Goal: Task Accomplishment & Management: Use online tool/utility

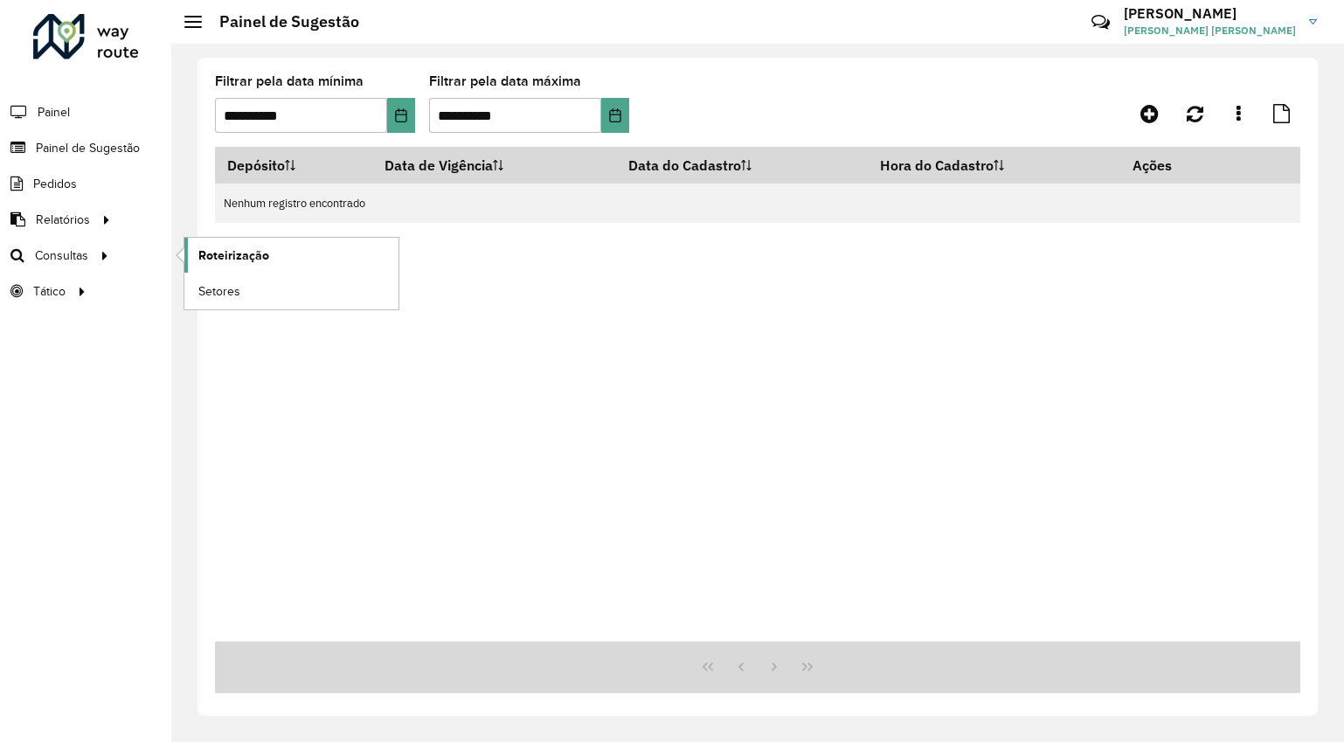
click at [202, 239] on link "Roteirização" at bounding box center [291, 255] width 214 height 35
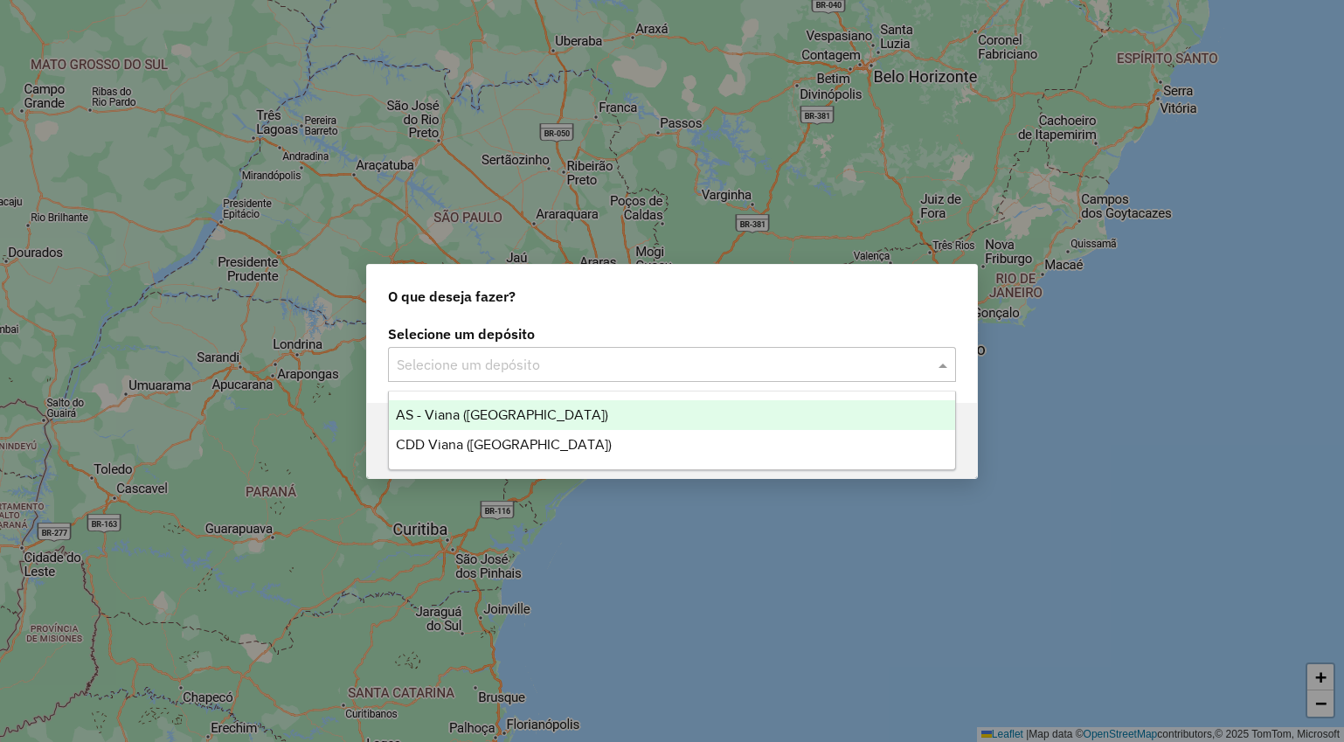
click at [471, 357] on input "text" at bounding box center [655, 365] width 516 height 21
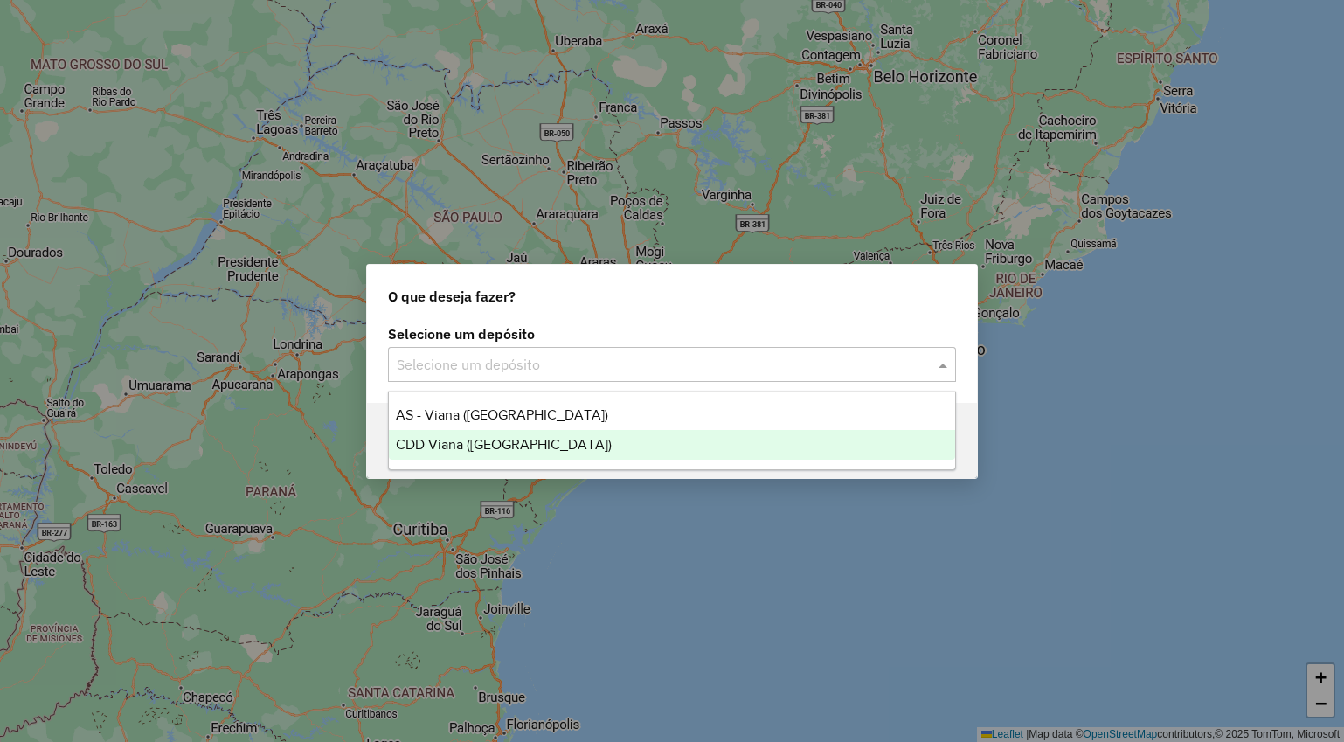
click at [464, 450] on span "CDD Viana ([GEOGRAPHIC_DATA])" at bounding box center [504, 444] width 216 height 15
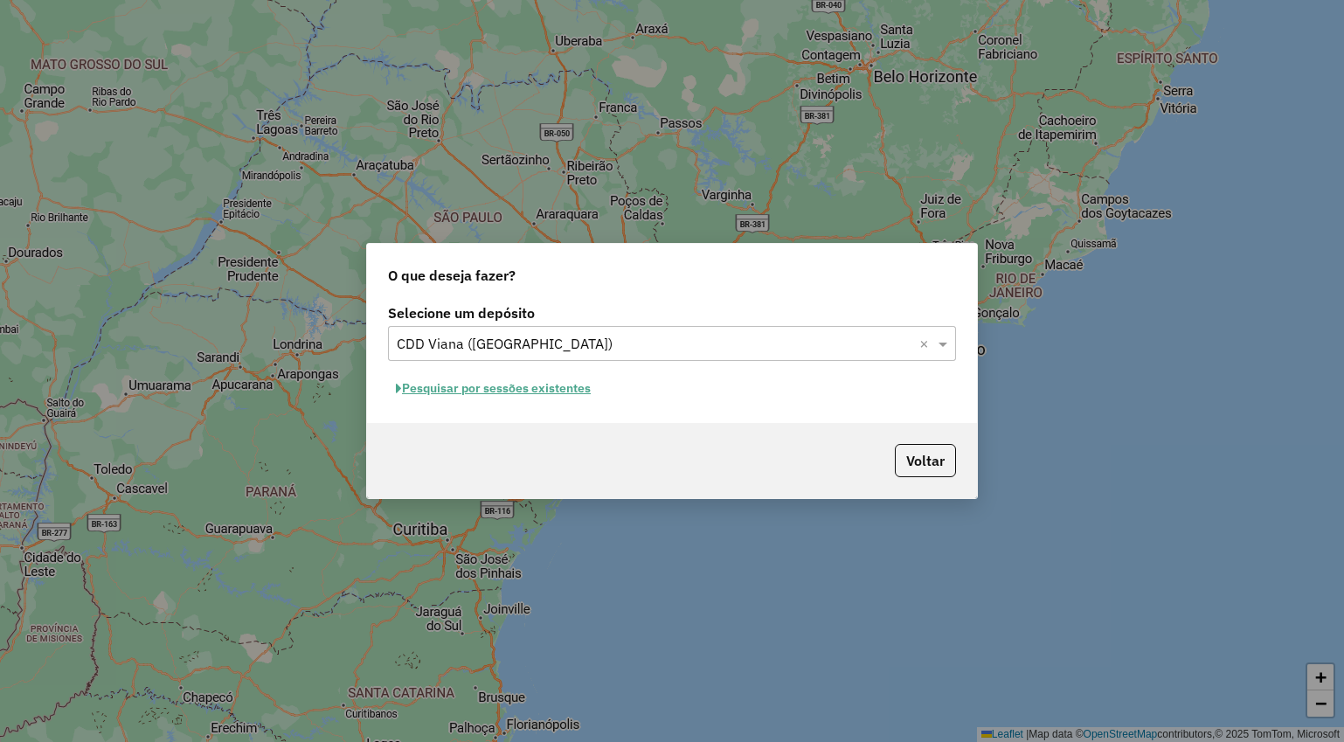
click at [458, 398] on button "Pesquisar por sessões existentes" at bounding box center [493, 388] width 211 height 27
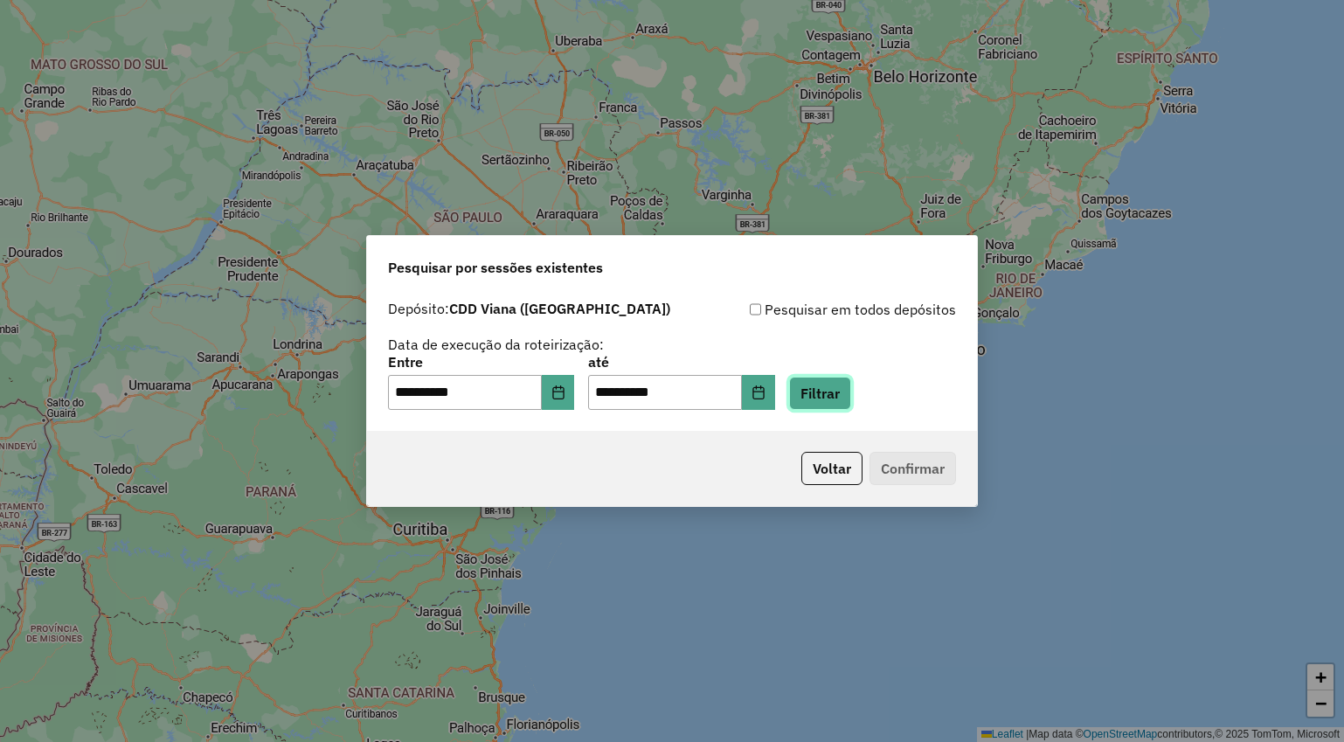
click at [829, 386] on button "Filtrar" at bounding box center [820, 393] width 62 height 33
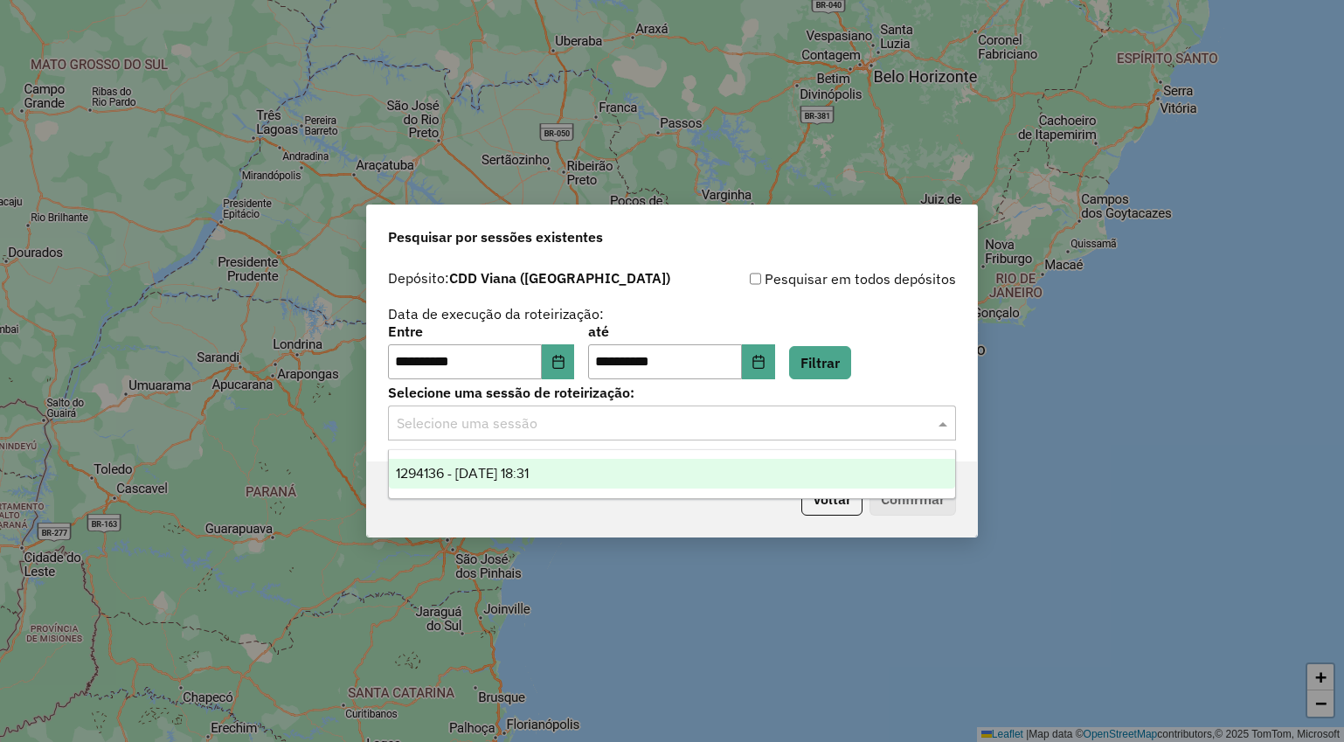
click at [763, 421] on input "text" at bounding box center [655, 423] width 516 height 21
click at [741, 474] on div "1294136 - 14/10/2025 18:31" at bounding box center [672, 474] width 566 height 30
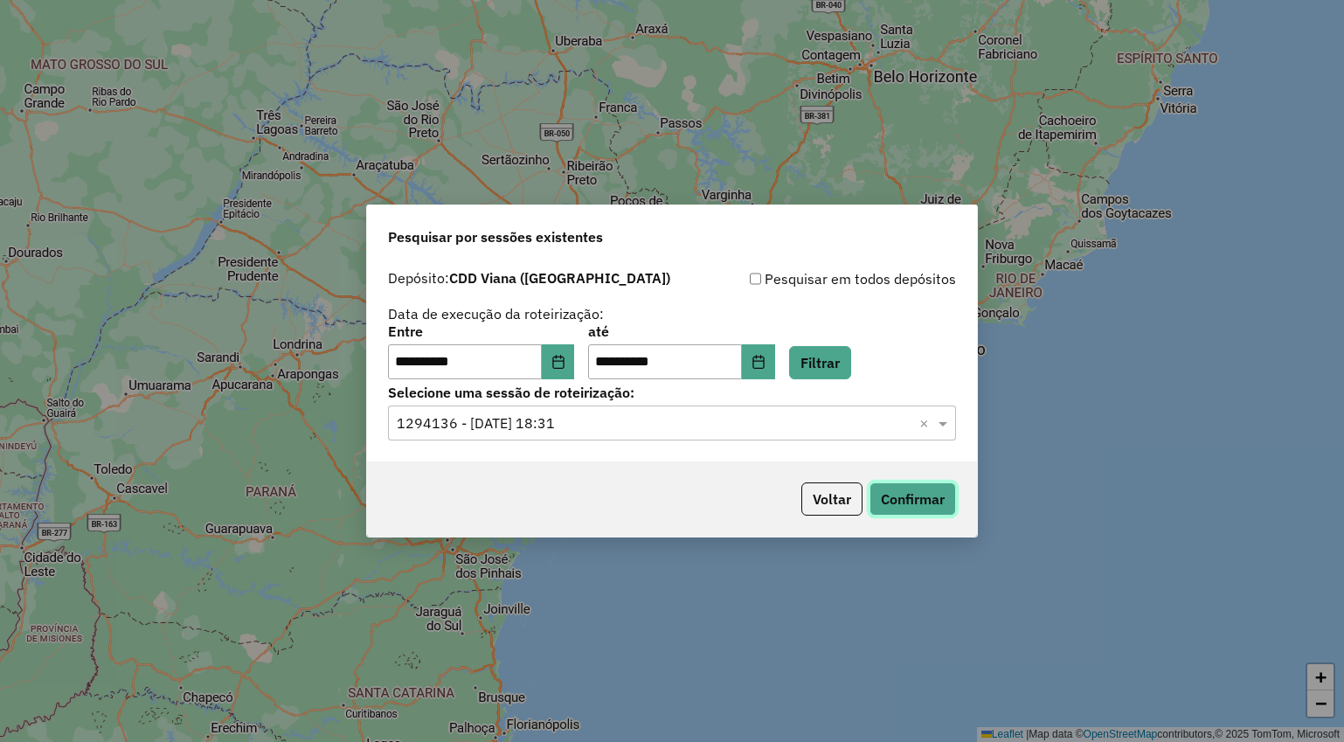
click at [916, 495] on button "Confirmar" at bounding box center [912, 498] width 86 height 33
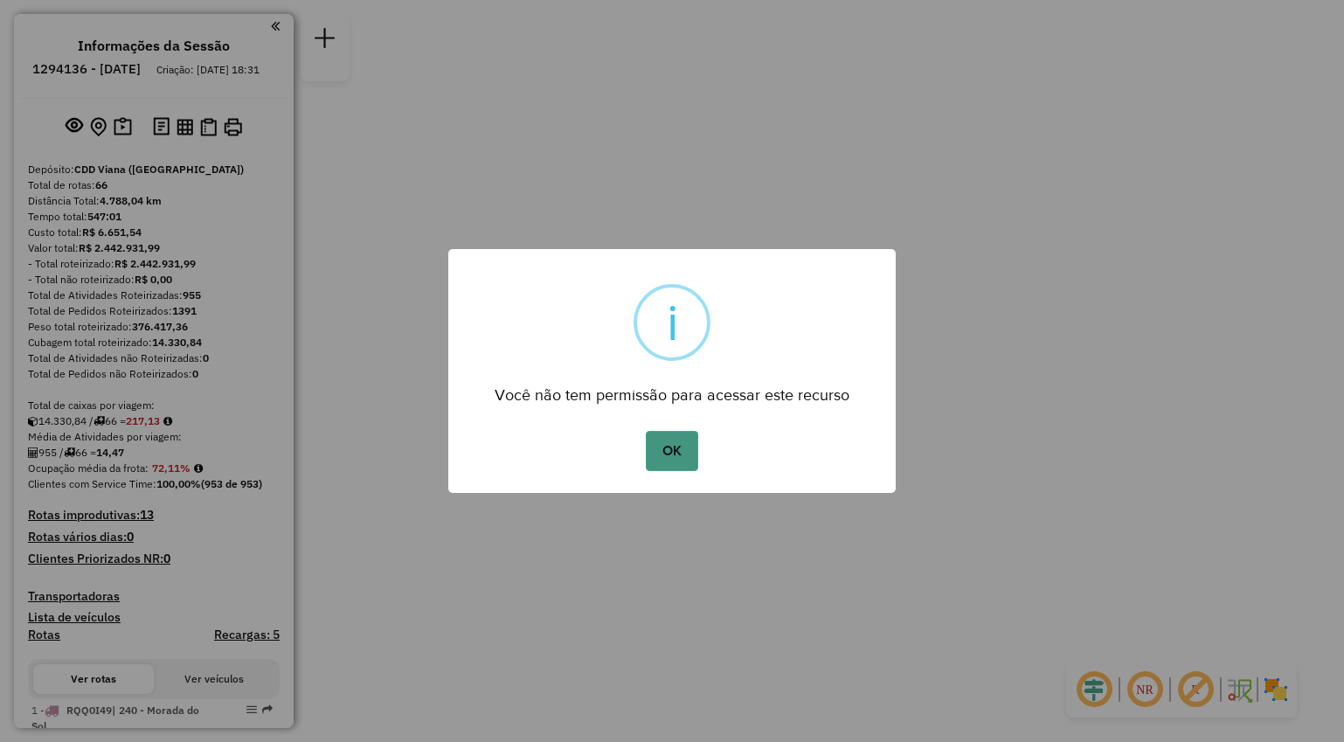
click at [663, 445] on button "OK" at bounding box center [672, 451] width 52 height 40
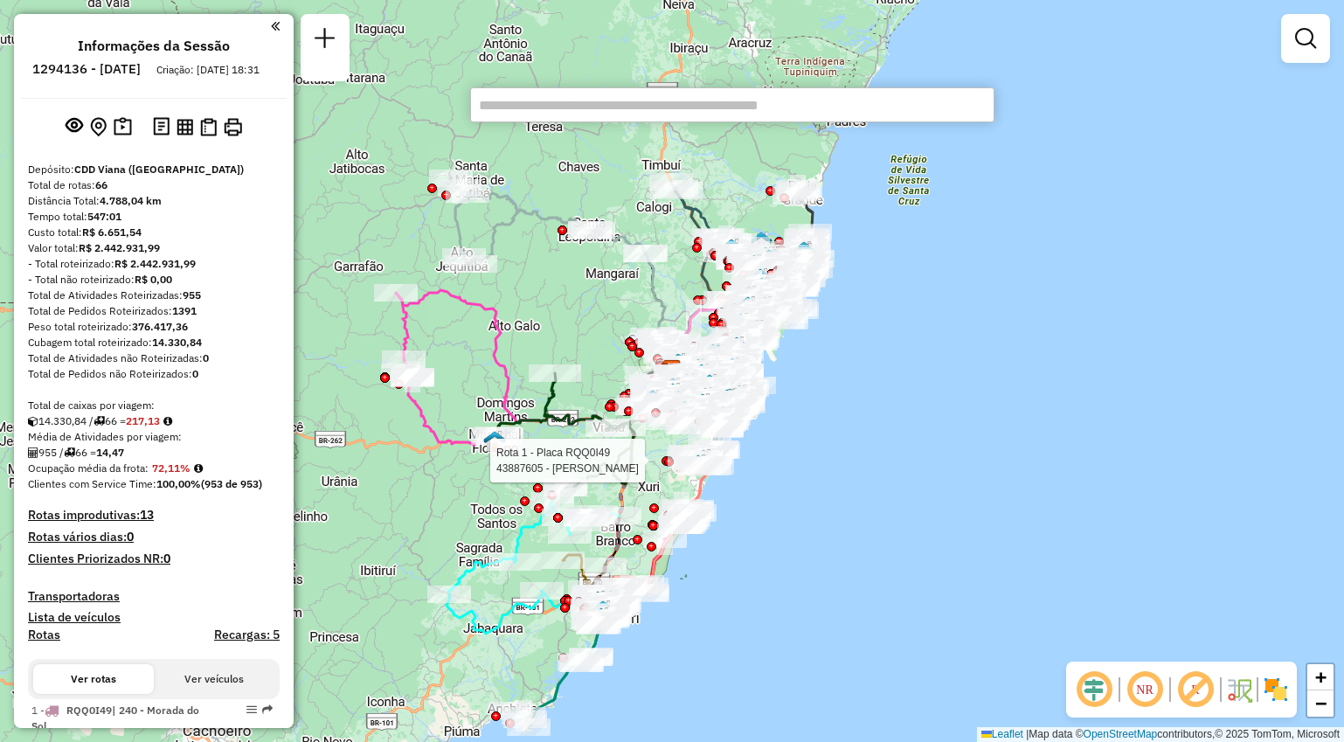
paste input "*****"
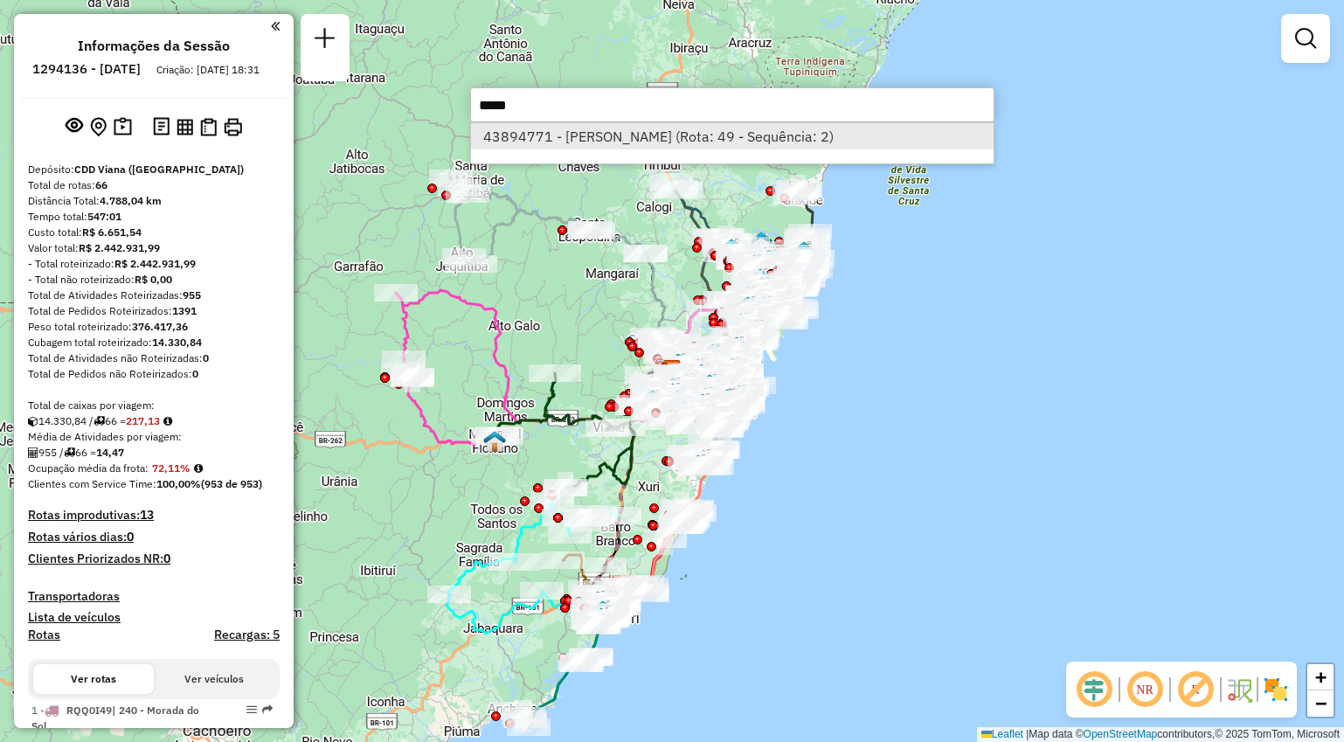
type input "*****"
click at [633, 144] on li "43894771 - [PERSON_NAME] (Rota: 49 - Sequência: 2)" at bounding box center [732, 136] width 522 height 26
select select "**********"
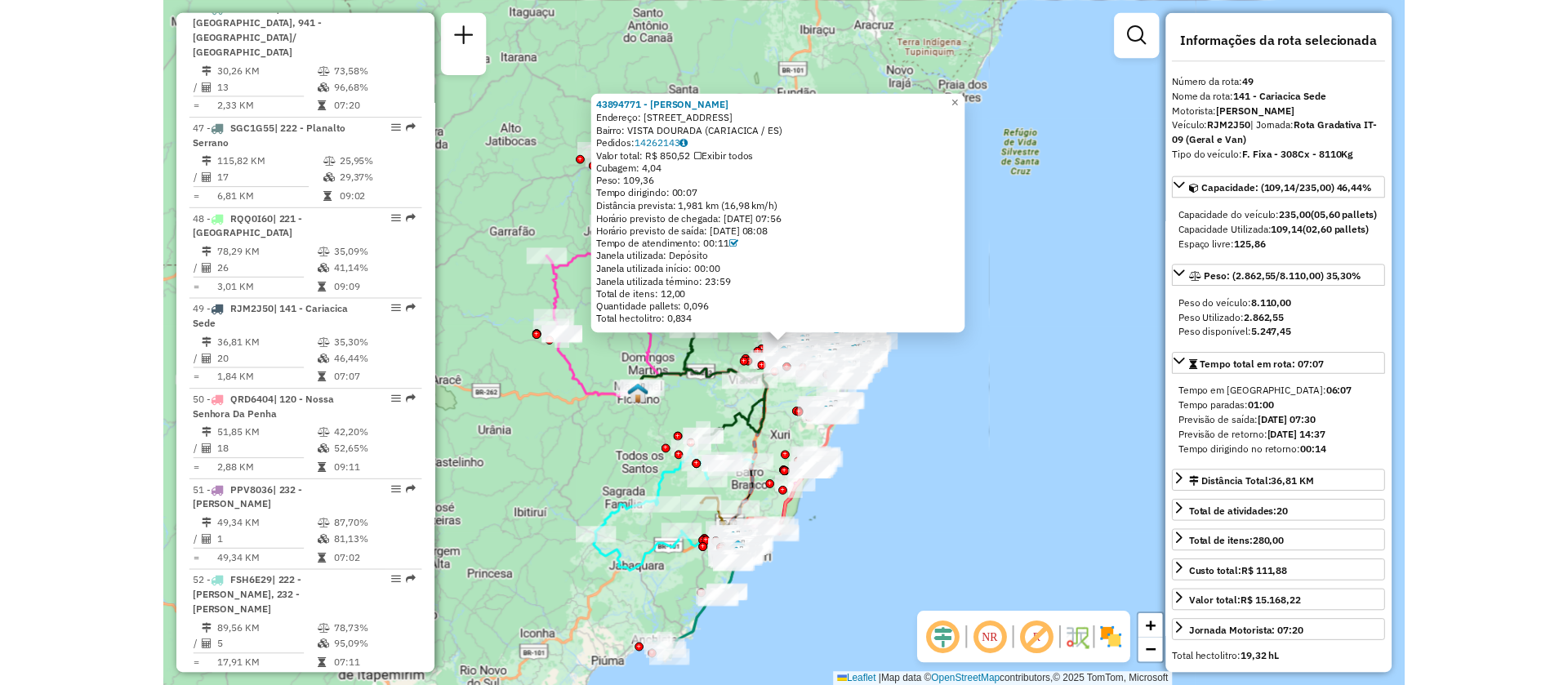
scroll to position [5206, 0]
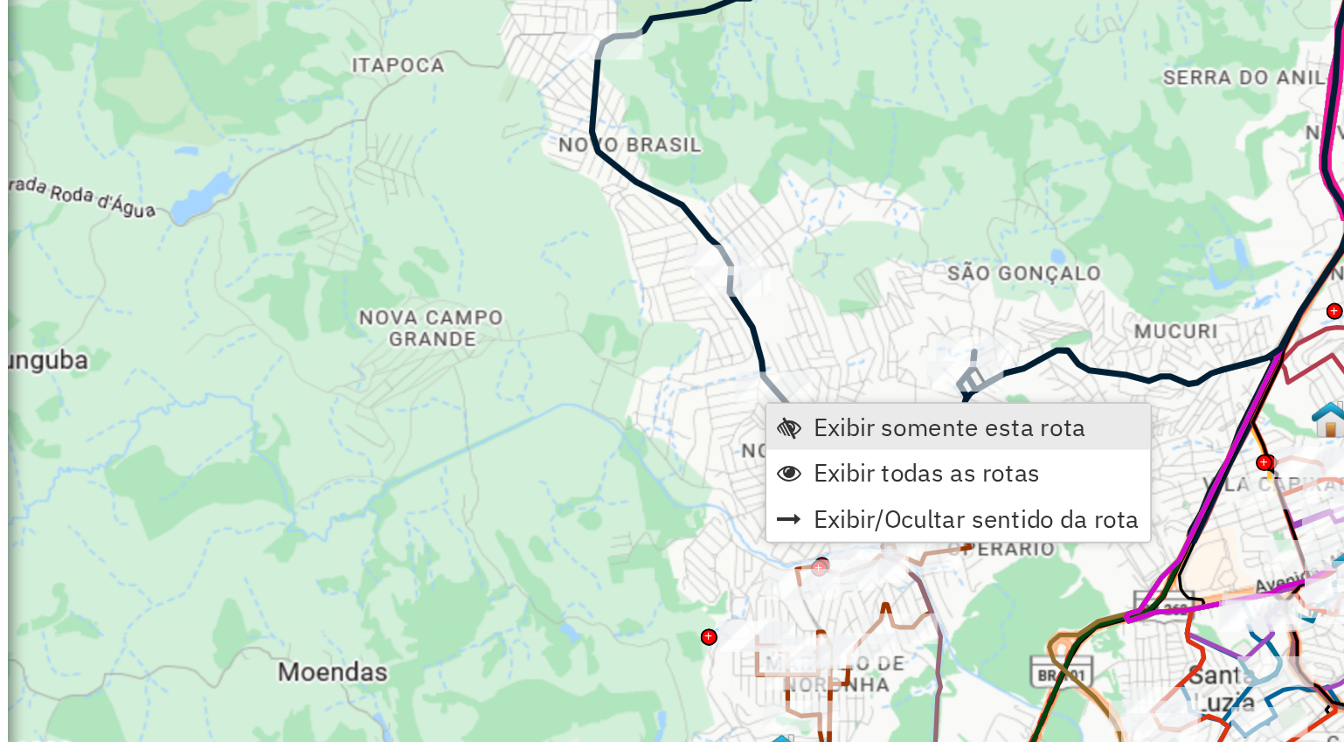
click at [752, 400] on link "Exibir somente esta rota" at bounding box center [836, 400] width 219 height 26
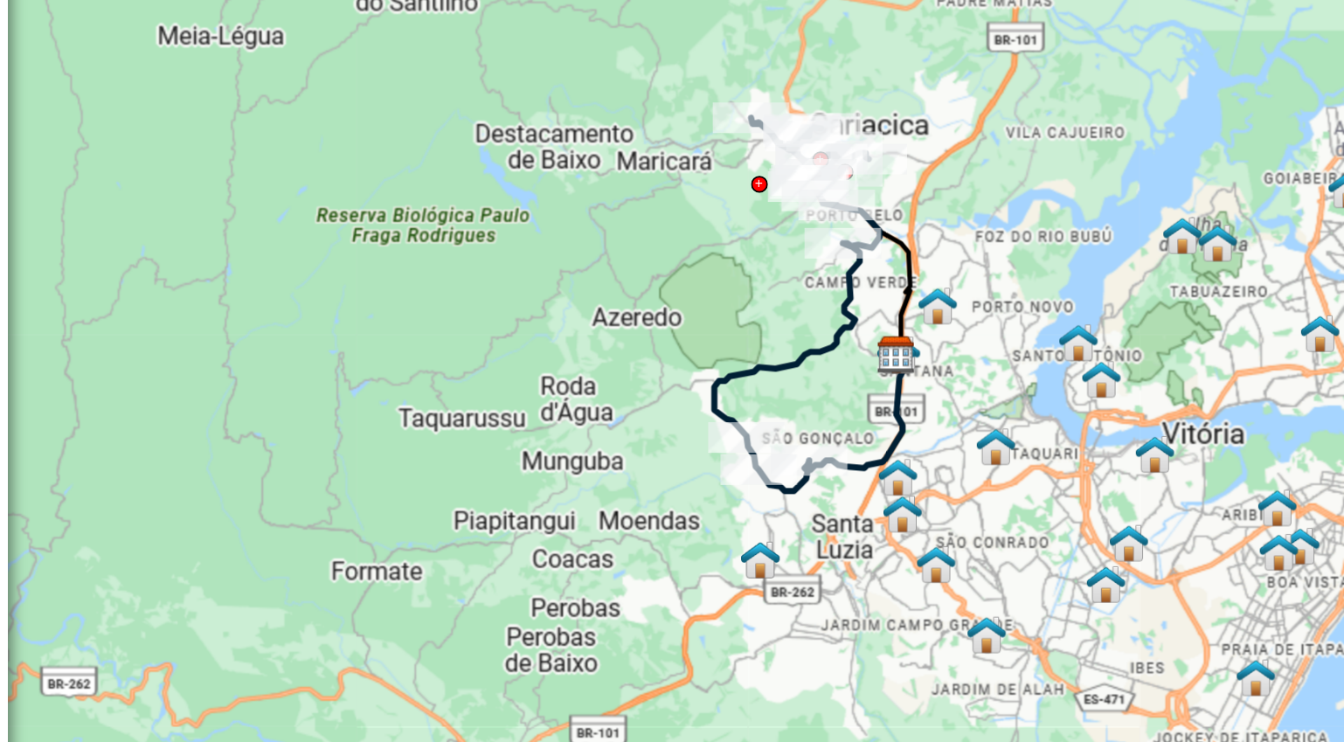
drag, startPoint x: 715, startPoint y: 413, endPoint x: 756, endPoint y: 359, distance: 68.0
click at [756, 359] on icon at bounding box center [744, 330] width 94 height 213
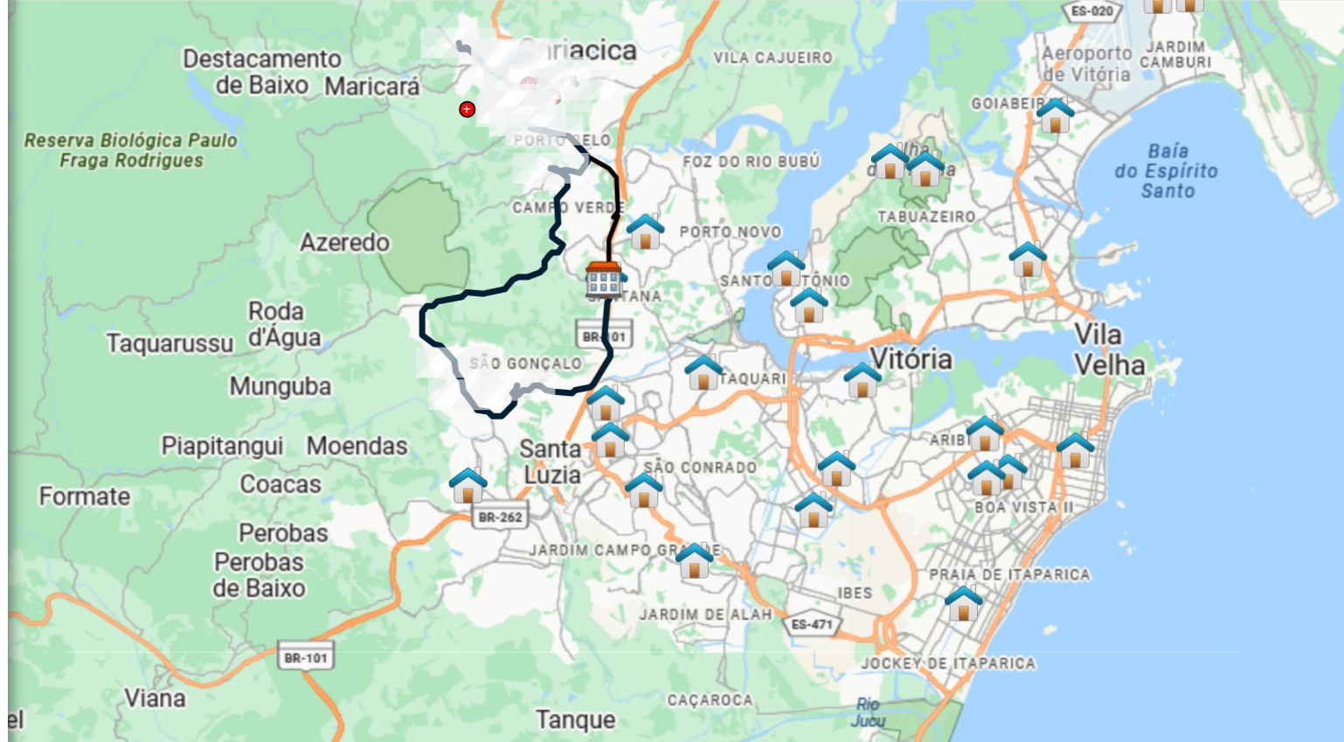
drag, startPoint x: 848, startPoint y: 329, endPoint x: 644, endPoint y: 288, distance: 208.5
click at [644, 288] on div "Janela de atendimento Grade de atendimento Capacidade Transportadoras Veículos …" at bounding box center [672, 371] width 1344 height 742
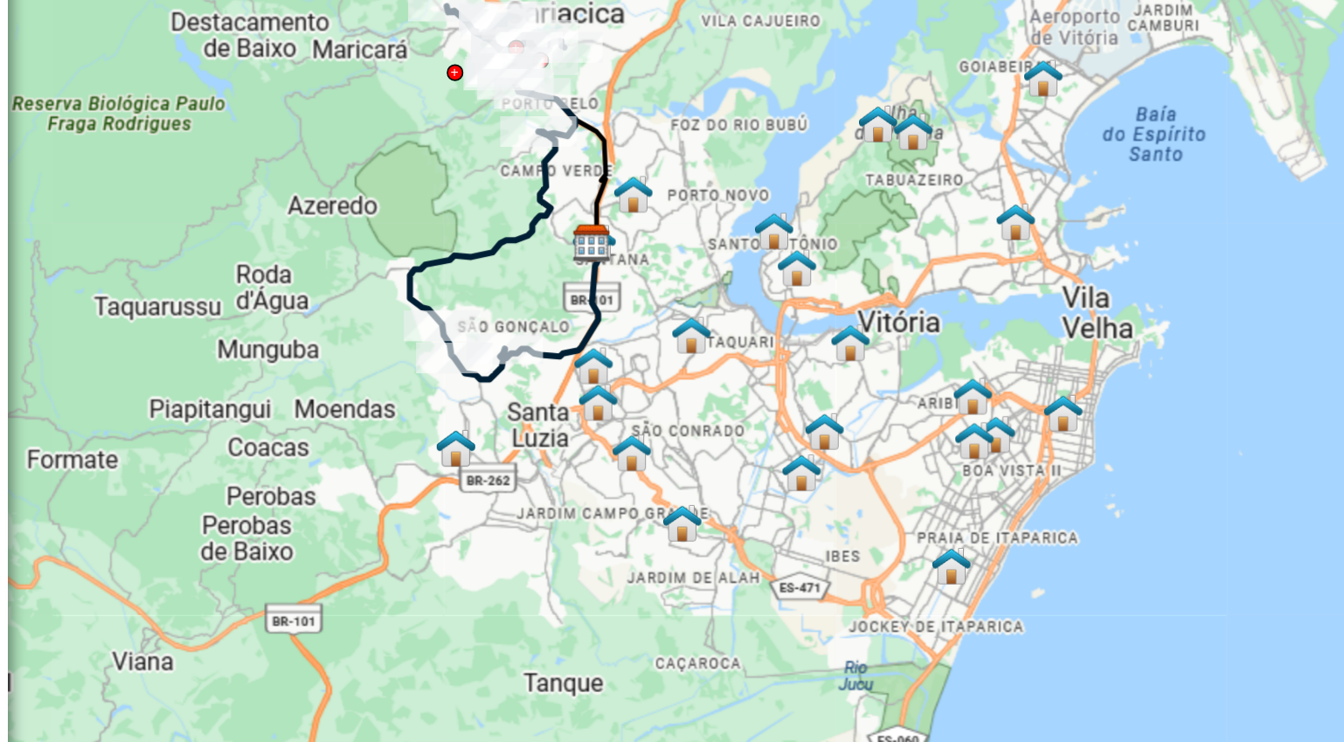
drag, startPoint x: 676, startPoint y: 314, endPoint x: 682, endPoint y: 306, distance: 10.0
click at [682, 306] on div "Janela de atendimento Grade de atendimento Capacidade Transportadoras Veículos …" at bounding box center [672, 371] width 1344 height 742
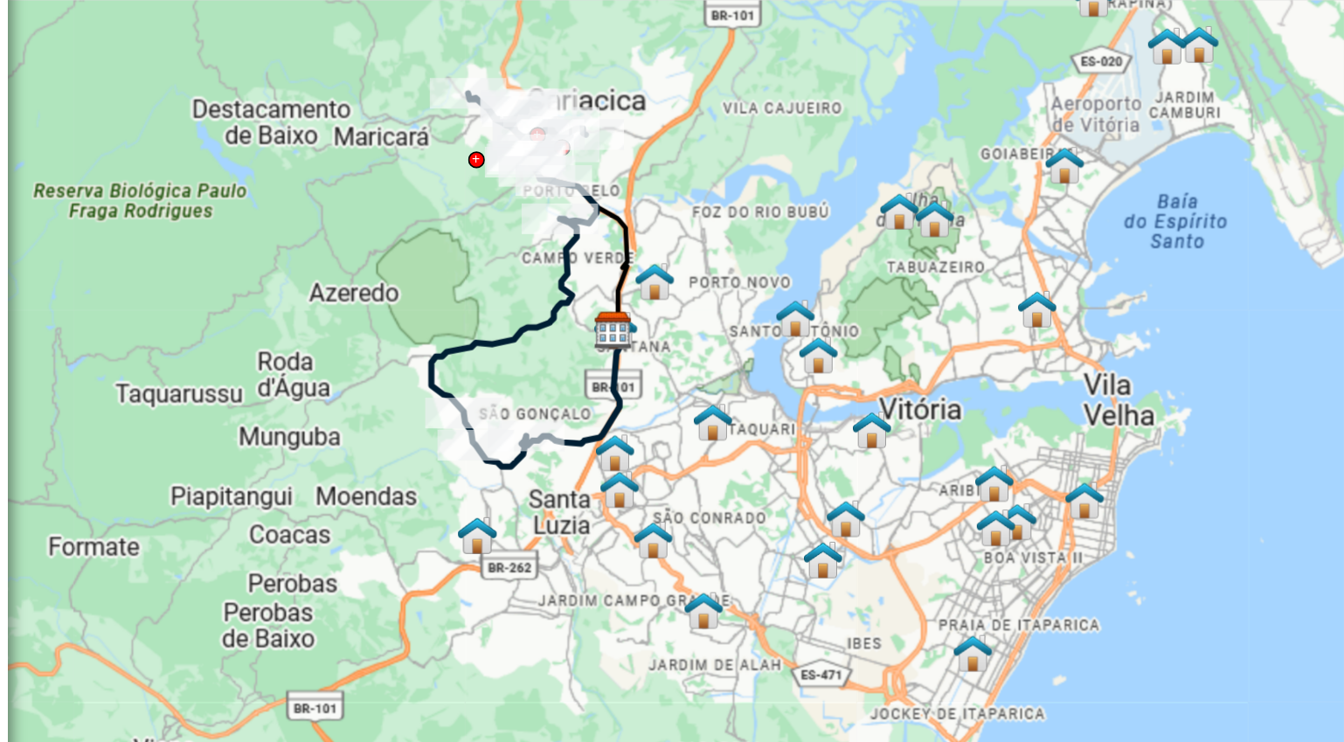
drag, startPoint x: 638, startPoint y: 254, endPoint x: 675, endPoint y: 290, distance: 51.3
click at [675, 290] on div "Janela de atendimento Grade de atendimento Capacidade Transportadoras Veículos …" at bounding box center [672, 371] width 1344 height 742
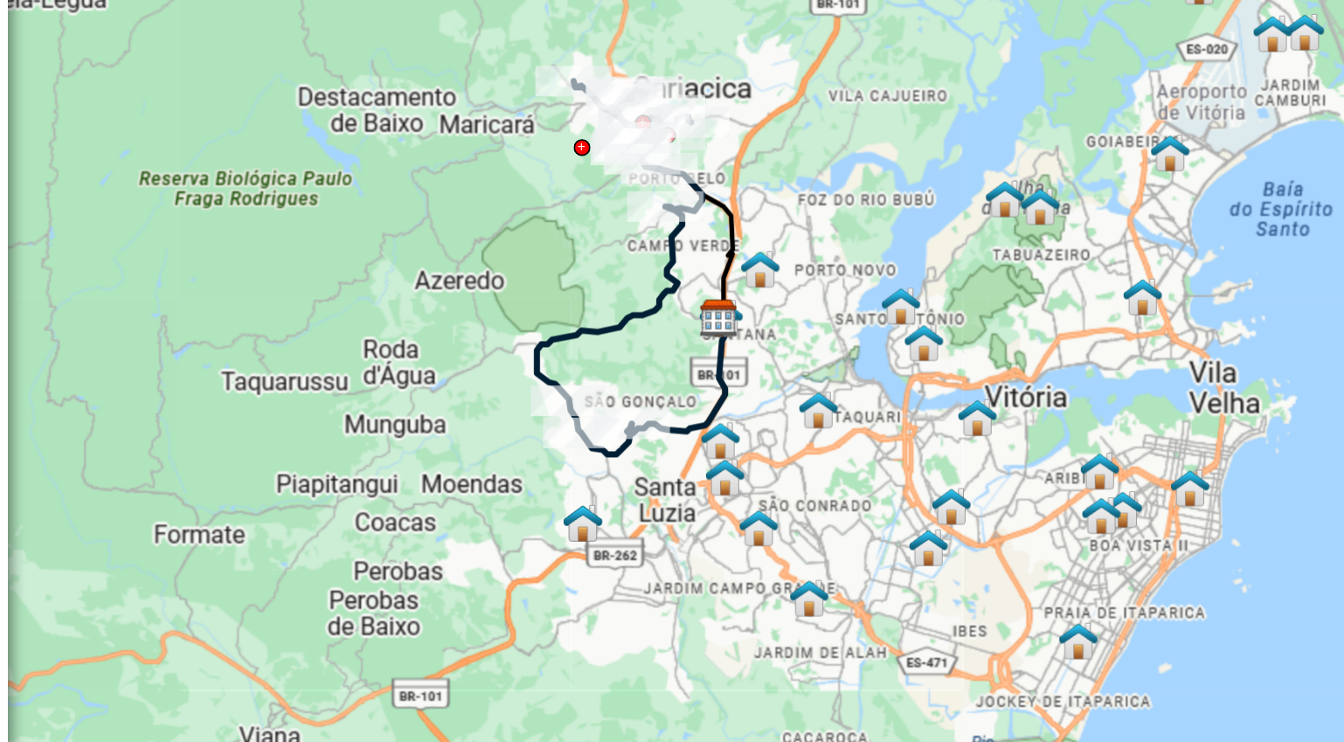
drag, startPoint x: 675, startPoint y: 290, endPoint x: 737, endPoint y: 284, distance: 63.2
click at [737, 284] on div "Janela de atendimento Grade de atendimento Capacidade Transportadoras Veículos …" at bounding box center [672, 371] width 1344 height 742
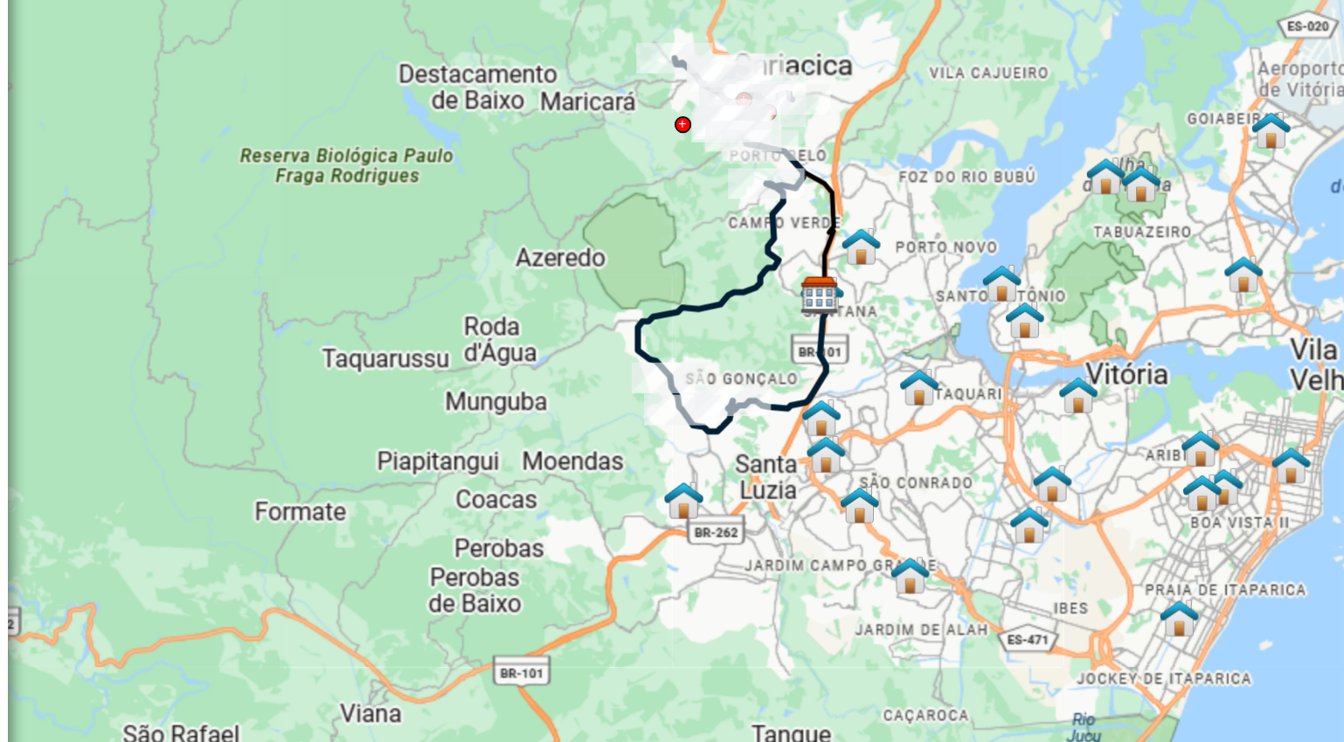
drag, startPoint x: 701, startPoint y: 292, endPoint x: 758, endPoint y: 280, distance: 58.9
click at [758, 280] on icon at bounding box center [744, 282] width 42 height 86
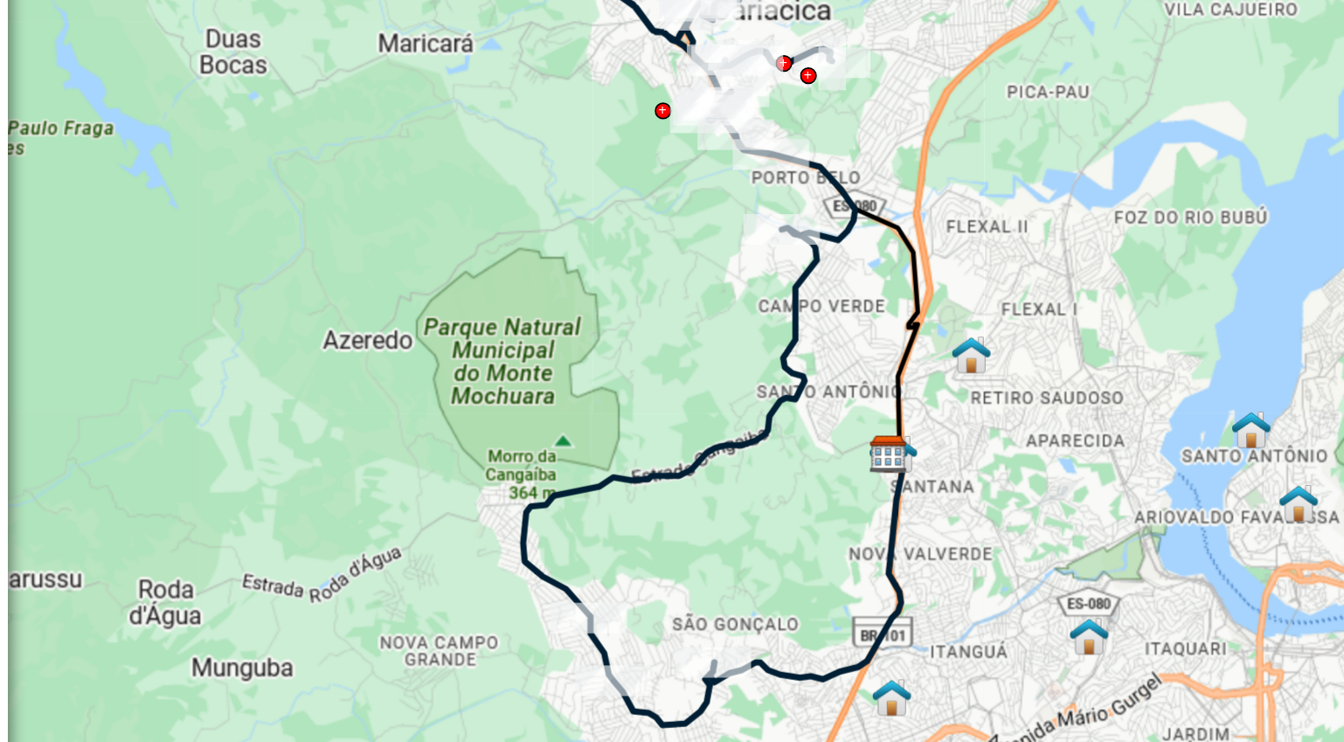
drag, startPoint x: 758, startPoint y: 280, endPoint x: 792, endPoint y: 343, distance: 72.3
click at [792, 343] on div "Janela de atendimento Grade de atendimento Capacidade Transportadoras Veículos …" at bounding box center [672, 371] width 1344 height 742
